Goal: Find specific page/section: Find specific page/section

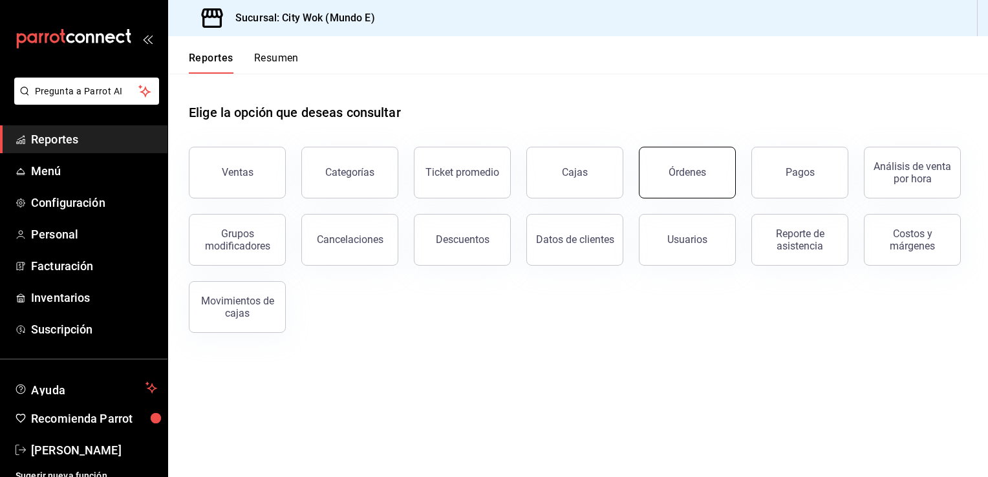
click at [679, 167] on div "Órdenes" at bounding box center [686, 172] width 37 height 12
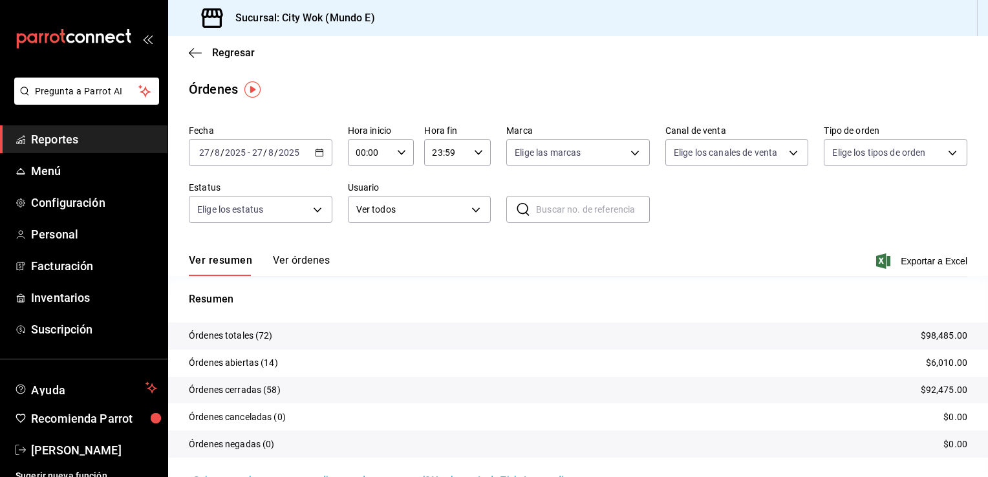
click at [654, 386] on tr "Órdenes cerradas (58) $92,475.00" at bounding box center [578, 390] width 820 height 27
